Goal: Task Accomplishment & Management: Manage account settings

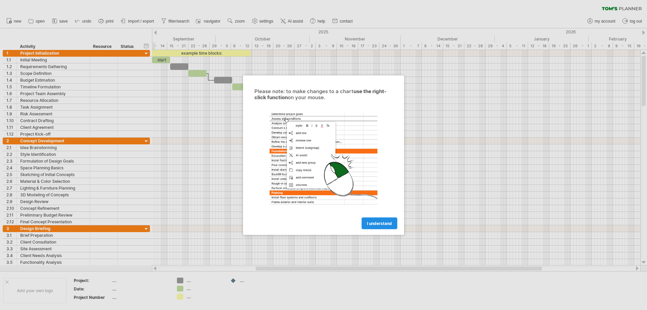
click at [383, 227] on link "I understand" at bounding box center [380, 223] width 36 height 12
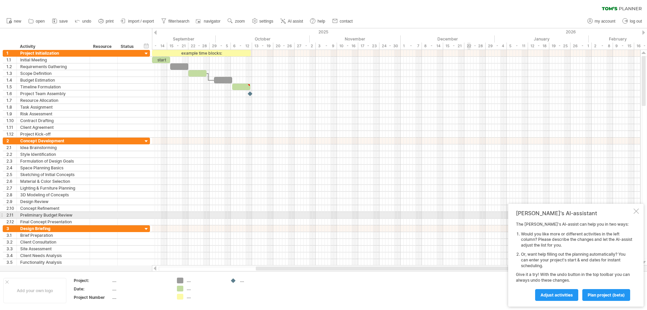
click at [638, 213] on div at bounding box center [636, 210] width 5 height 5
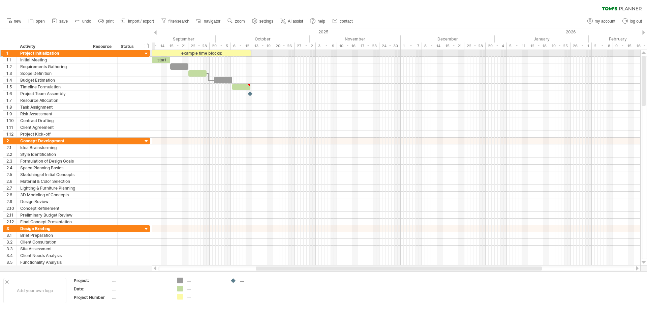
click at [146, 54] on div at bounding box center [146, 54] width 6 height 6
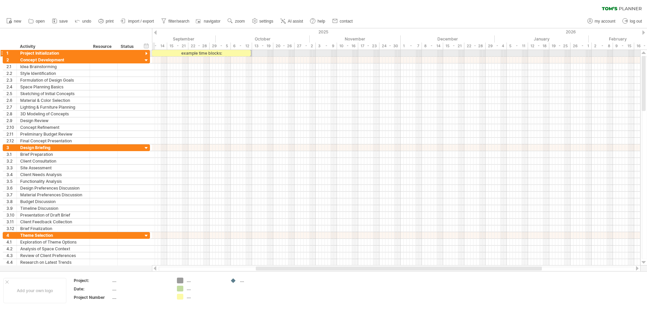
click at [146, 54] on div at bounding box center [146, 54] width 6 height 6
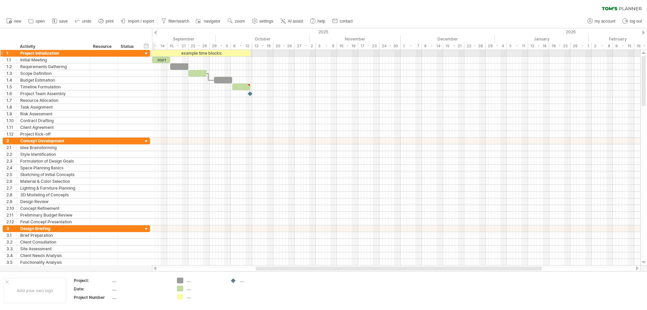
click at [146, 54] on div at bounding box center [146, 54] width 6 height 6
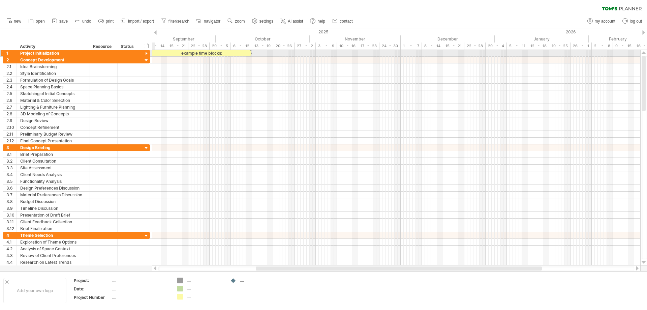
click at [146, 54] on div at bounding box center [146, 54] width 6 height 6
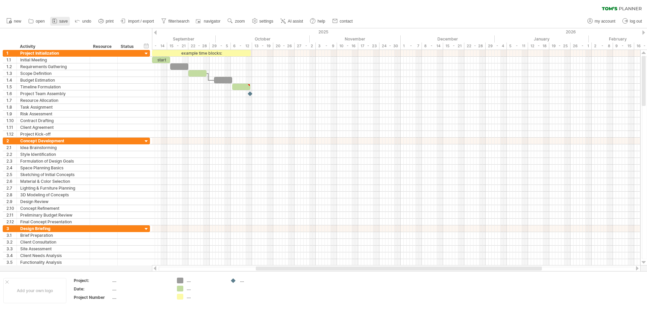
click at [57, 21] on icon at bounding box center [54, 21] width 7 height 7
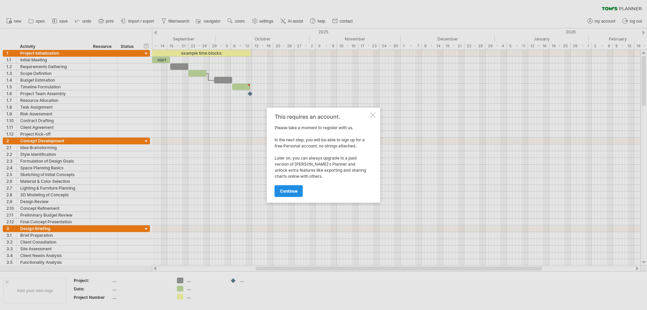
click at [294, 191] on span "continue" at bounding box center [289, 190] width 18 height 5
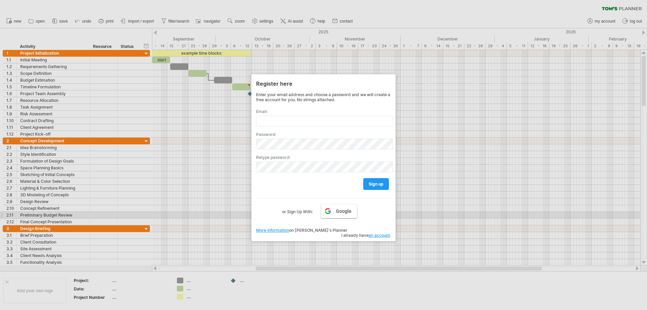
click at [336, 213] on link "Google" at bounding box center [339, 211] width 36 height 14
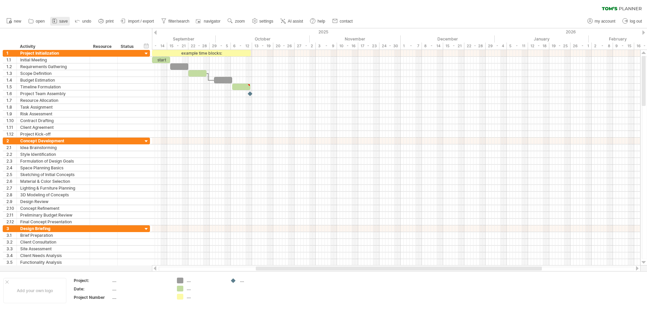
click at [60, 21] on span "save" at bounding box center [63, 21] width 8 height 5
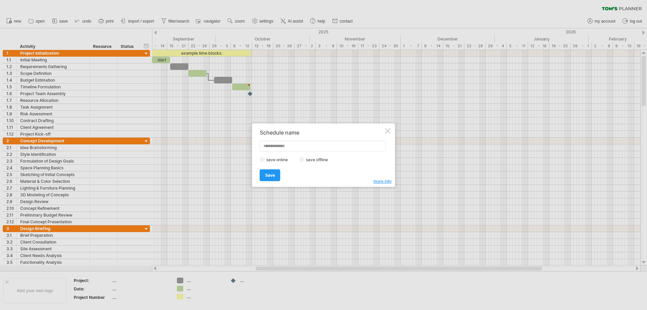
click at [324, 160] on label "save offline" at bounding box center [318, 159] width 29 height 5
click at [264, 175] on link "Save" at bounding box center [270, 175] width 21 height 12
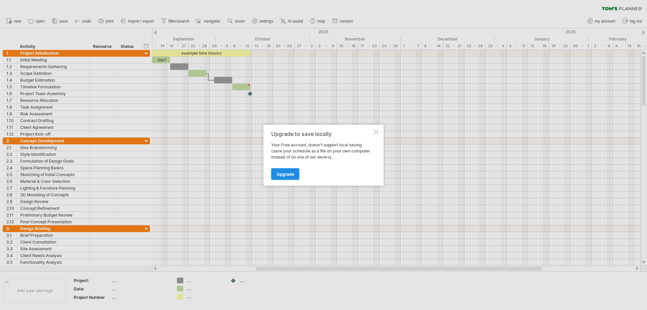
click at [293, 173] on span "Upgrade" at bounding box center [286, 173] width 18 height 5
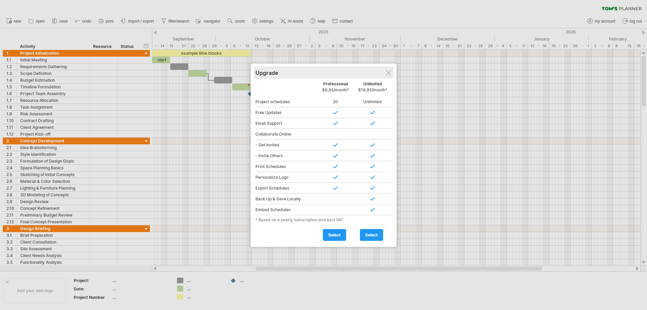
click at [384, 73] on div "Upgrade" at bounding box center [324, 72] width 137 height 12
click at [388, 75] on div at bounding box center [388, 72] width 5 height 5
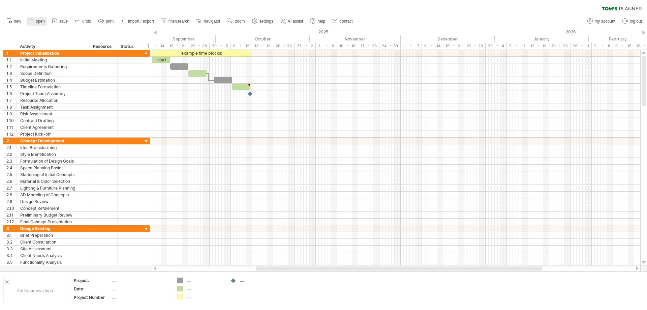
click at [41, 19] on span "open" at bounding box center [40, 21] width 9 height 5
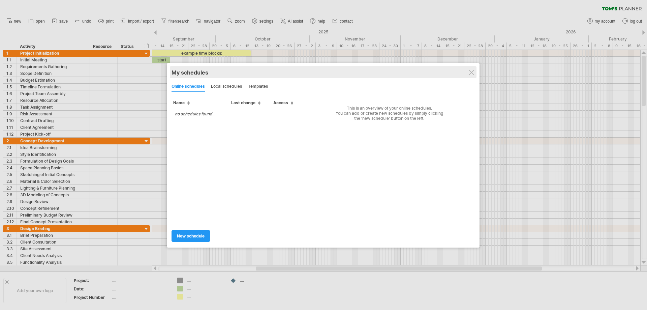
click at [475, 72] on div "My schedules share/collaborate online" at bounding box center [323, 72] width 303 height 12
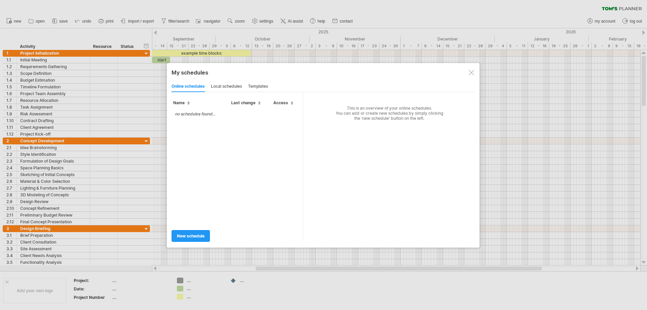
click at [16, 21] on div at bounding box center [323, 155] width 647 height 310
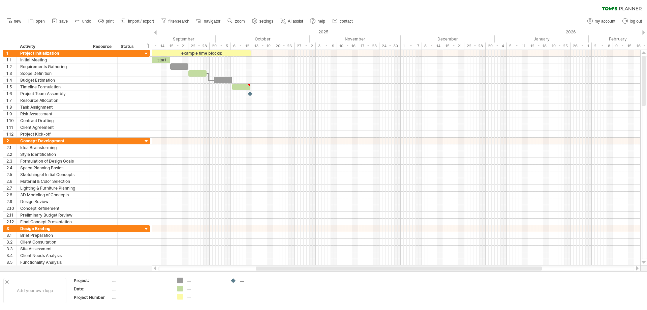
click at [16, 21] on span "new" at bounding box center [17, 21] width 7 height 5
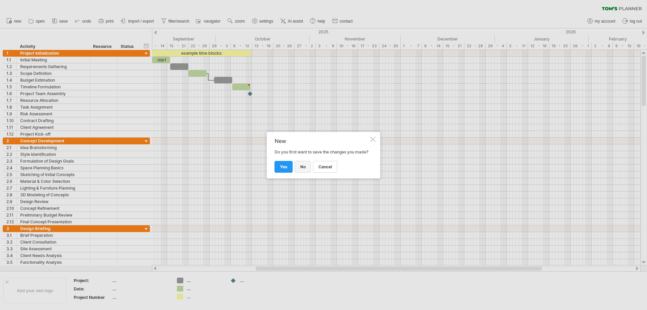
click at [305, 168] on span "no" at bounding box center [302, 166] width 5 height 5
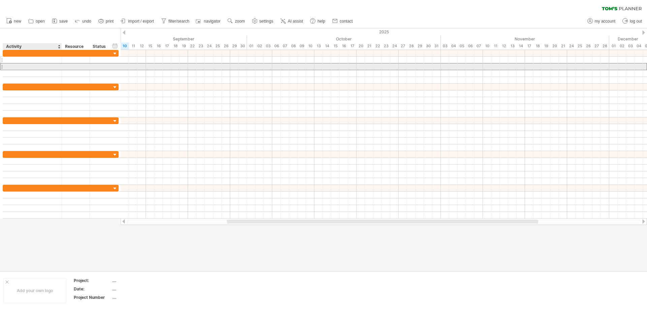
drag, startPoint x: 9, startPoint y: 64, endPoint x: 10, endPoint y: 60, distance: 3.4
click at [9, 63] on div at bounding box center [61, 66] width 116 height 7
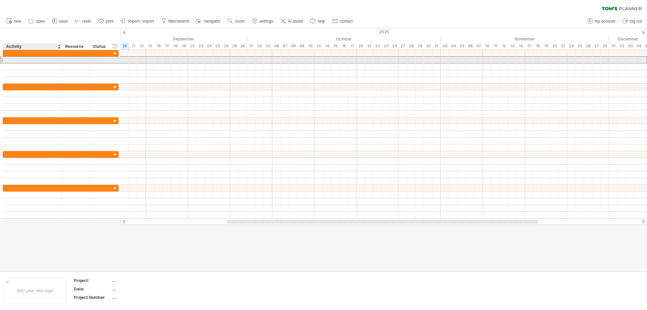
click at [10, 60] on div at bounding box center [32, 60] width 52 height 6
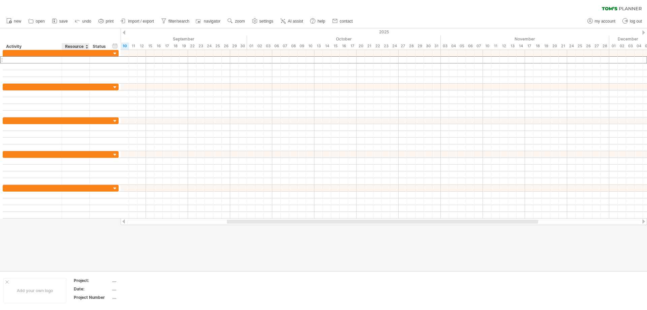
click at [85, 48] on div "Resource" at bounding box center [75, 46] width 21 height 7
click at [87, 47] on div at bounding box center [86, 46] width 3 height 7
click at [67, 44] on div "Resource" at bounding box center [75, 46] width 21 height 7
drag, startPoint x: 43, startPoint y: 44, endPoint x: 60, endPoint y: 32, distance: 20.9
click at [43, 44] on div "Activity" at bounding box center [32, 46] width 52 height 7
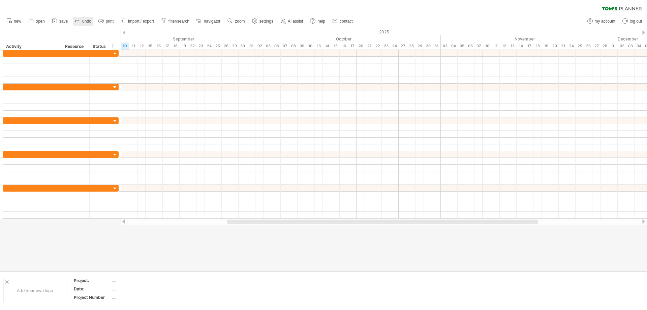
click at [86, 18] on link "undo" at bounding box center [83, 21] width 20 height 9
click at [599, 24] on link "my account" at bounding box center [602, 21] width 32 height 9
type input "**********"
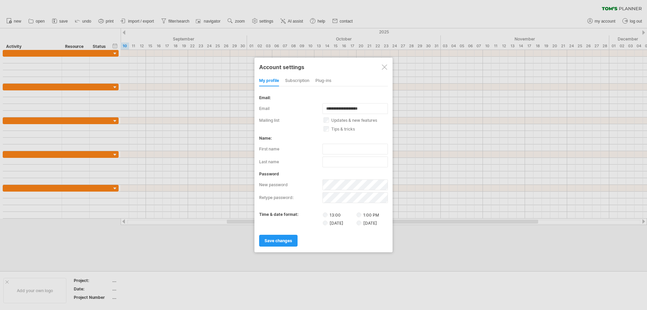
click at [384, 68] on div at bounding box center [384, 66] width 5 height 5
